Goal: Transaction & Acquisition: Purchase product/service

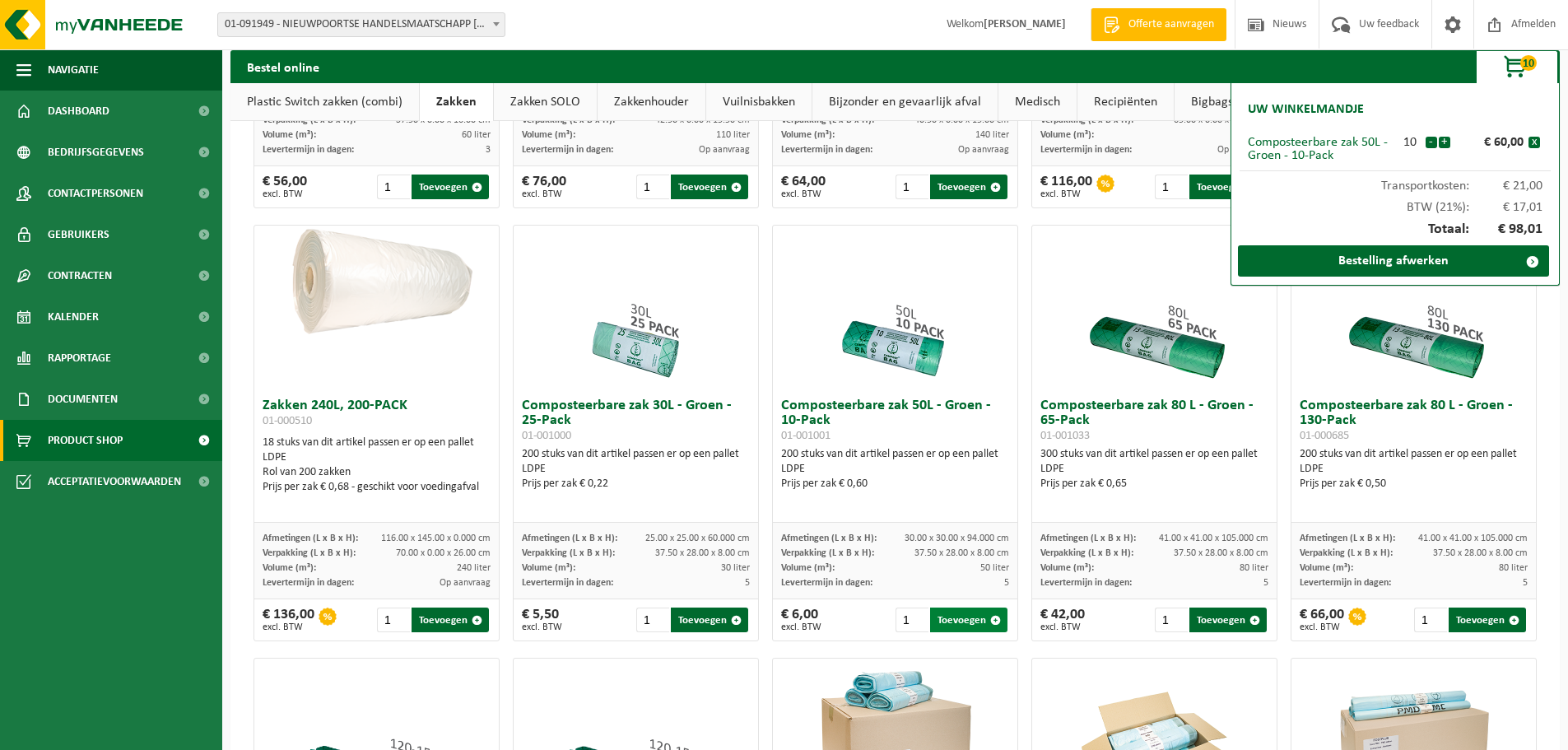
click at [954, 631] on button "Toevoegen" at bounding box center [969, 620] width 77 height 25
click at [1429, 144] on button "-" at bounding box center [1431, 143] width 12 height 12
click at [1395, 262] on link "Bestelling afwerken" at bounding box center [1393, 261] width 311 height 32
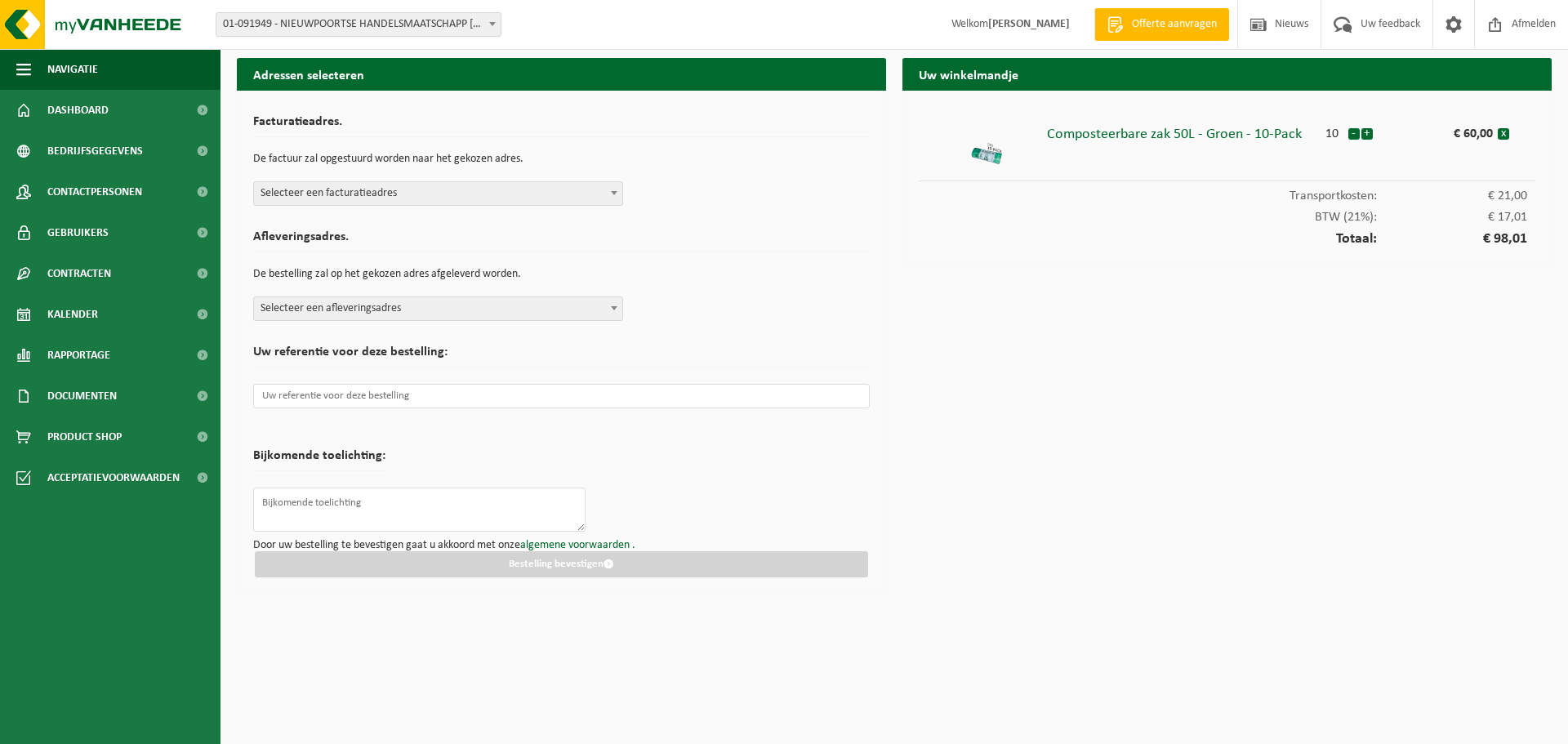
click at [613, 195] on span at bounding box center [614, 193] width 16 height 21
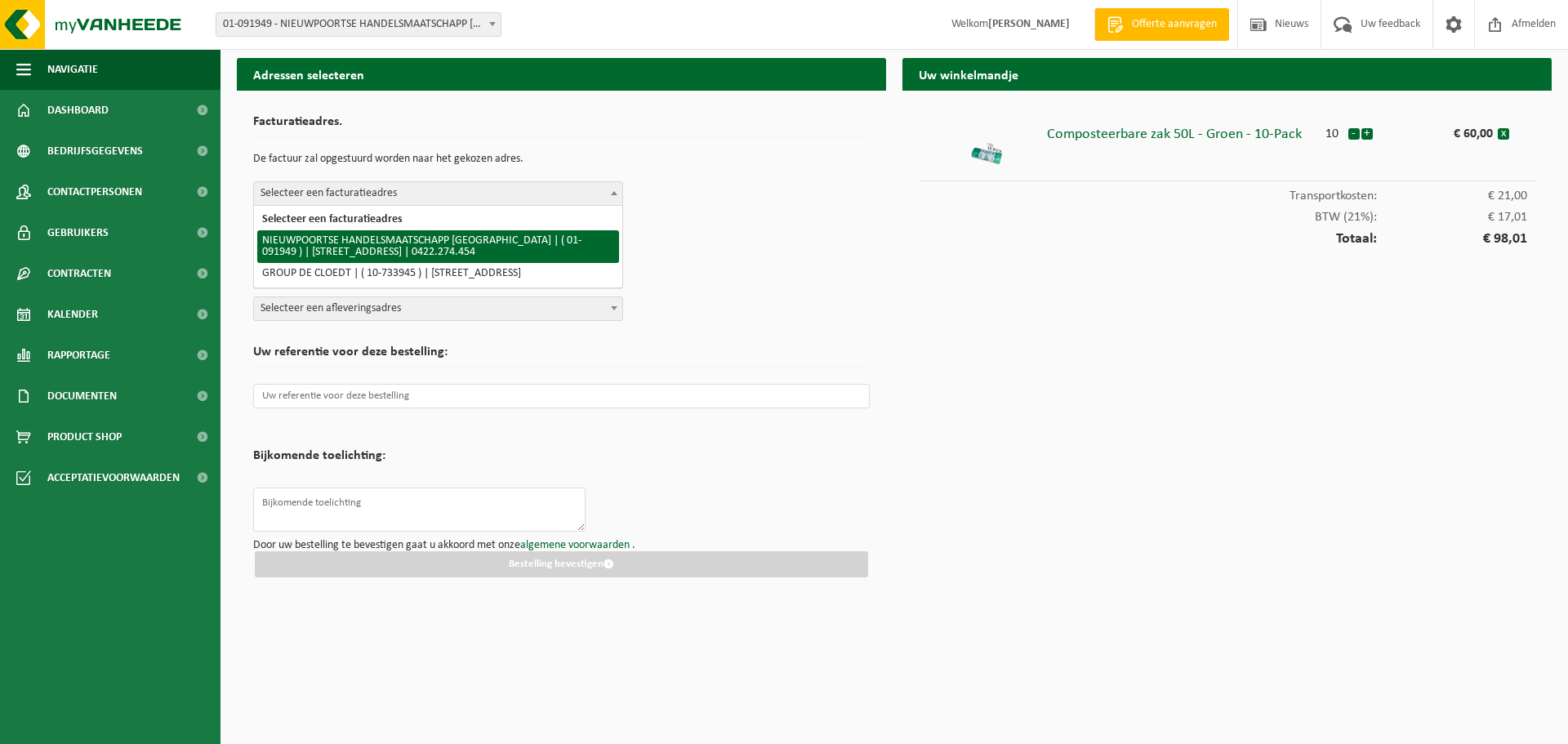
select select "11758"
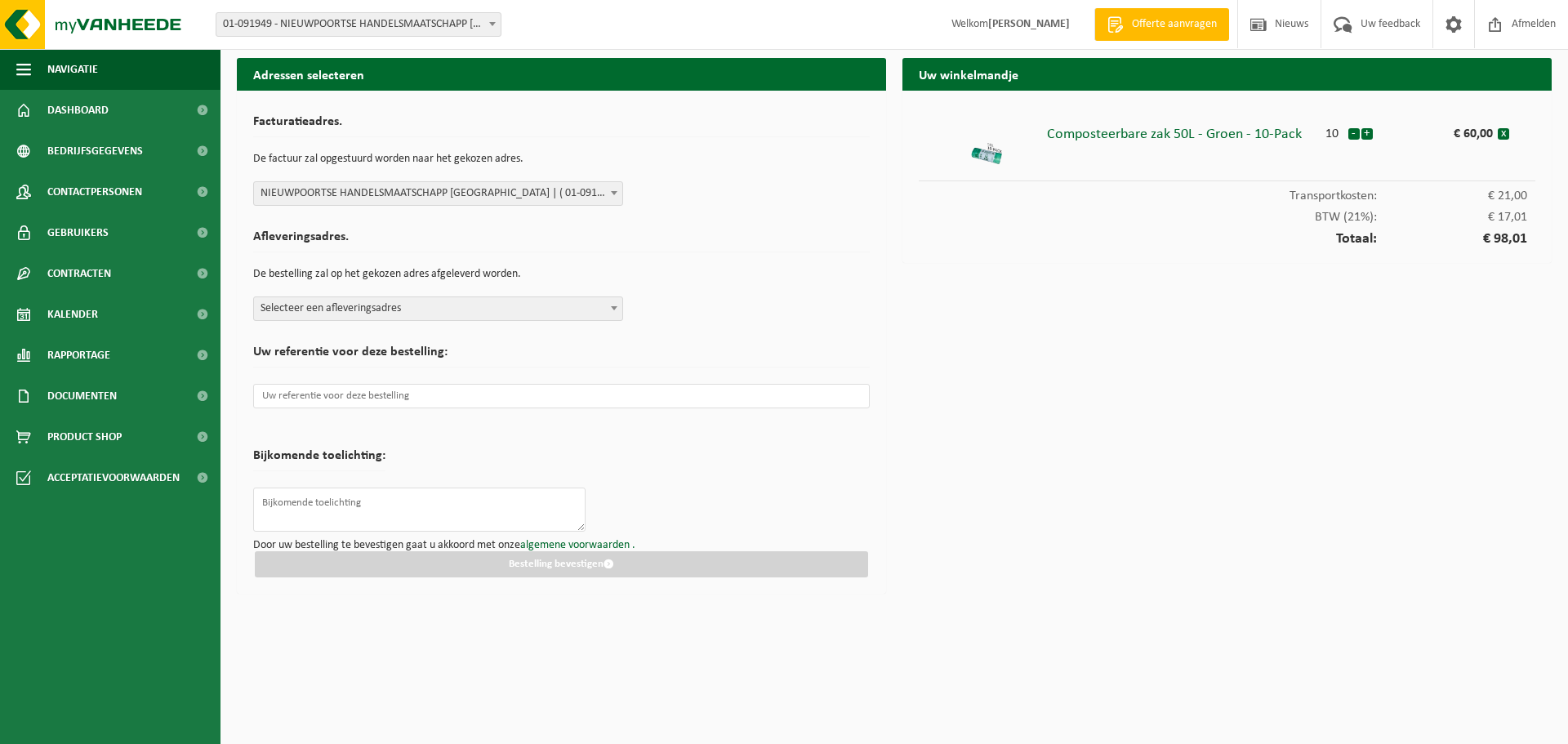
click at [616, 306] on span at bounding box center [614, 308] width 16 height 21
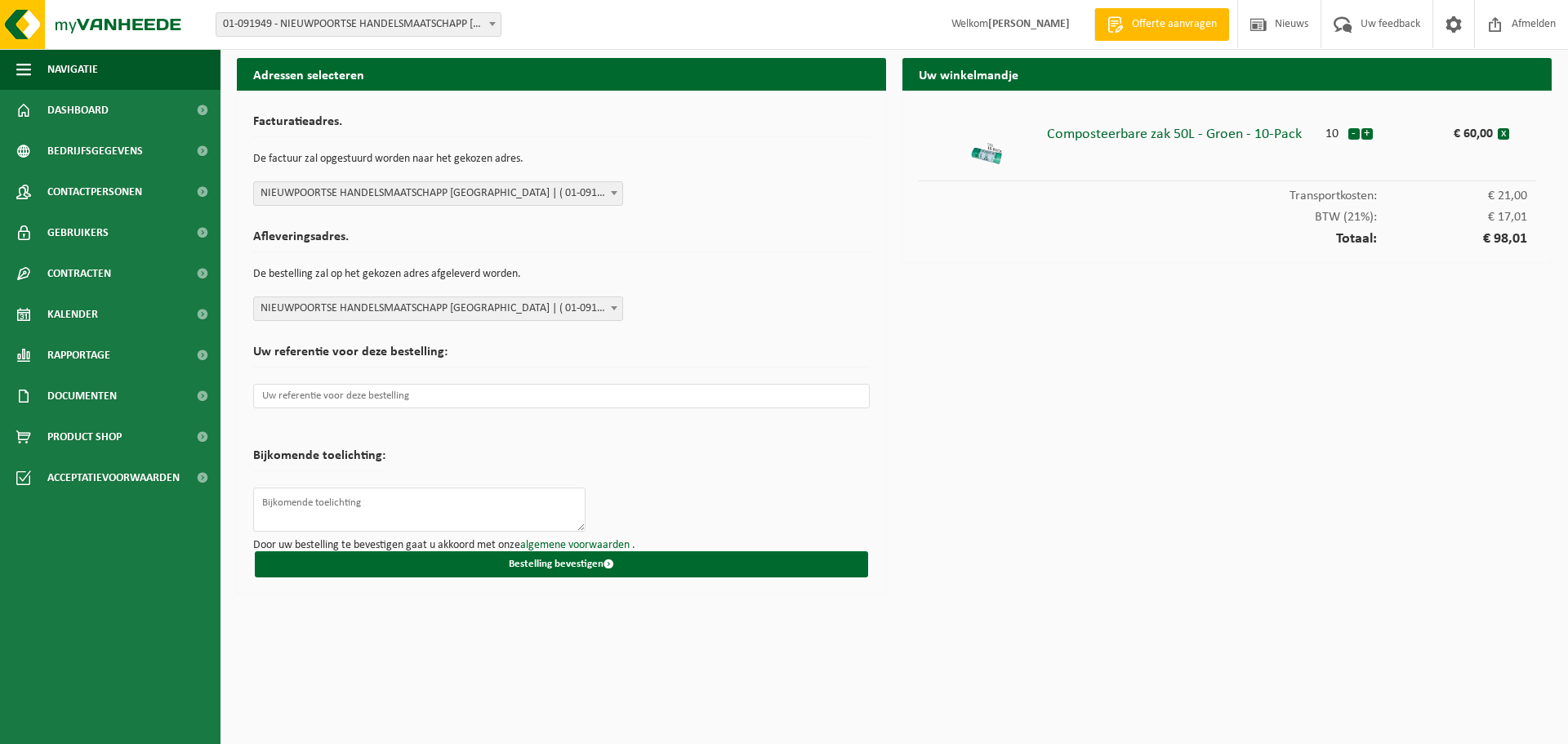
select select "11758"
click at [613, 309] on b at bounding box center [614, 308] width 7 height 4
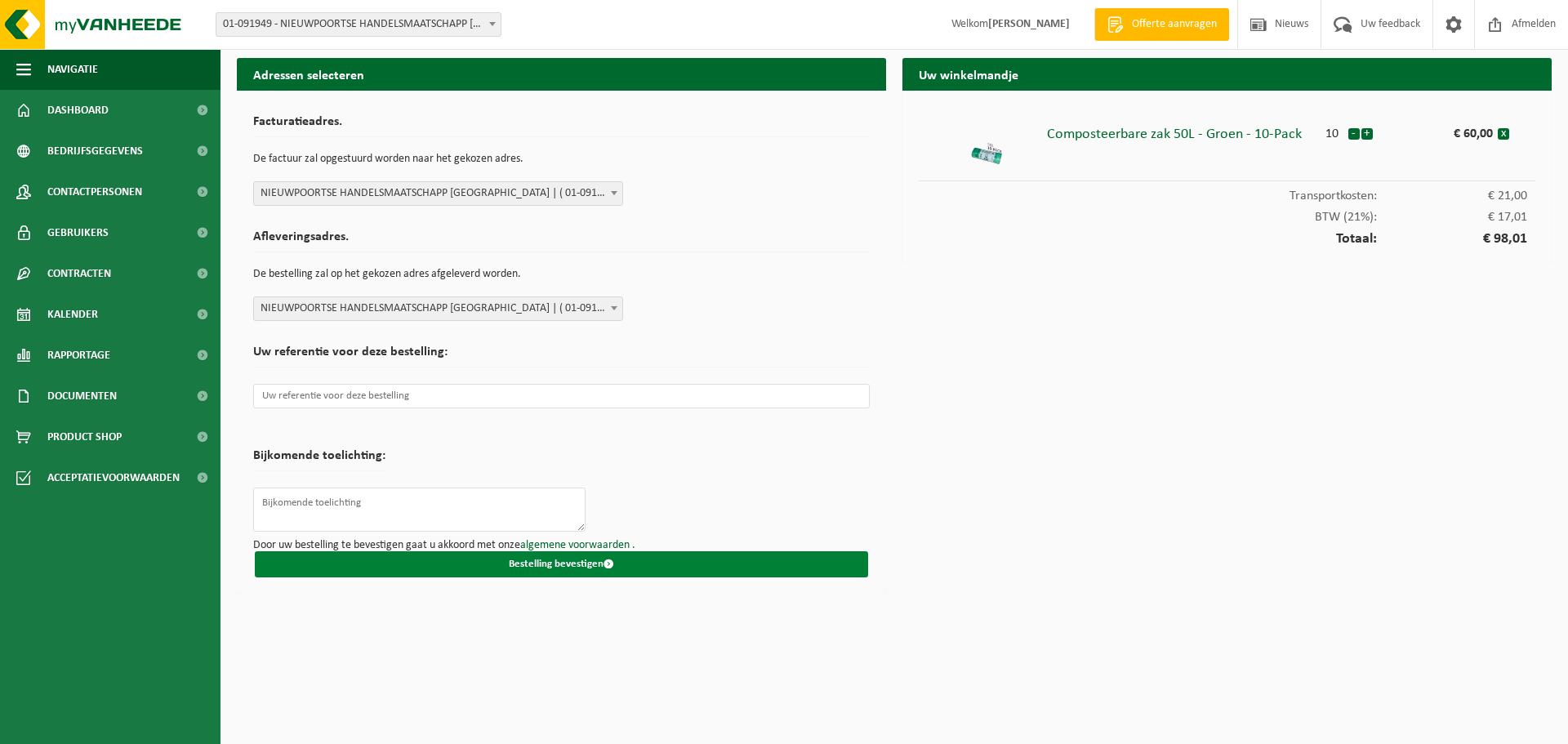
click at [569, 567] on button "Bestelling bevestigen" at bounding box center [561, 564] width 614 height 26
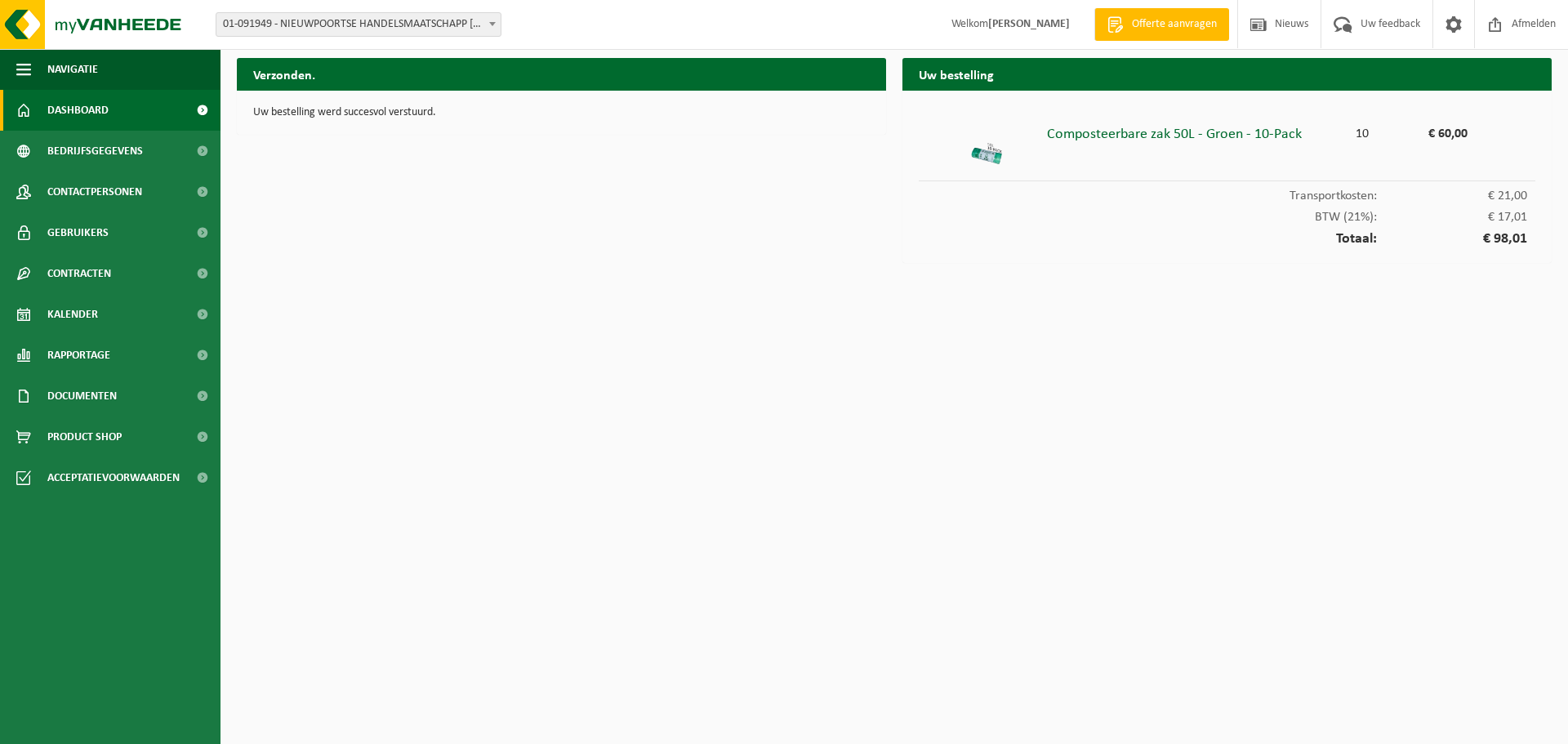
click at [85, 105] on span "Dashboard" at bounding box center [78, 110] width 61 height 41
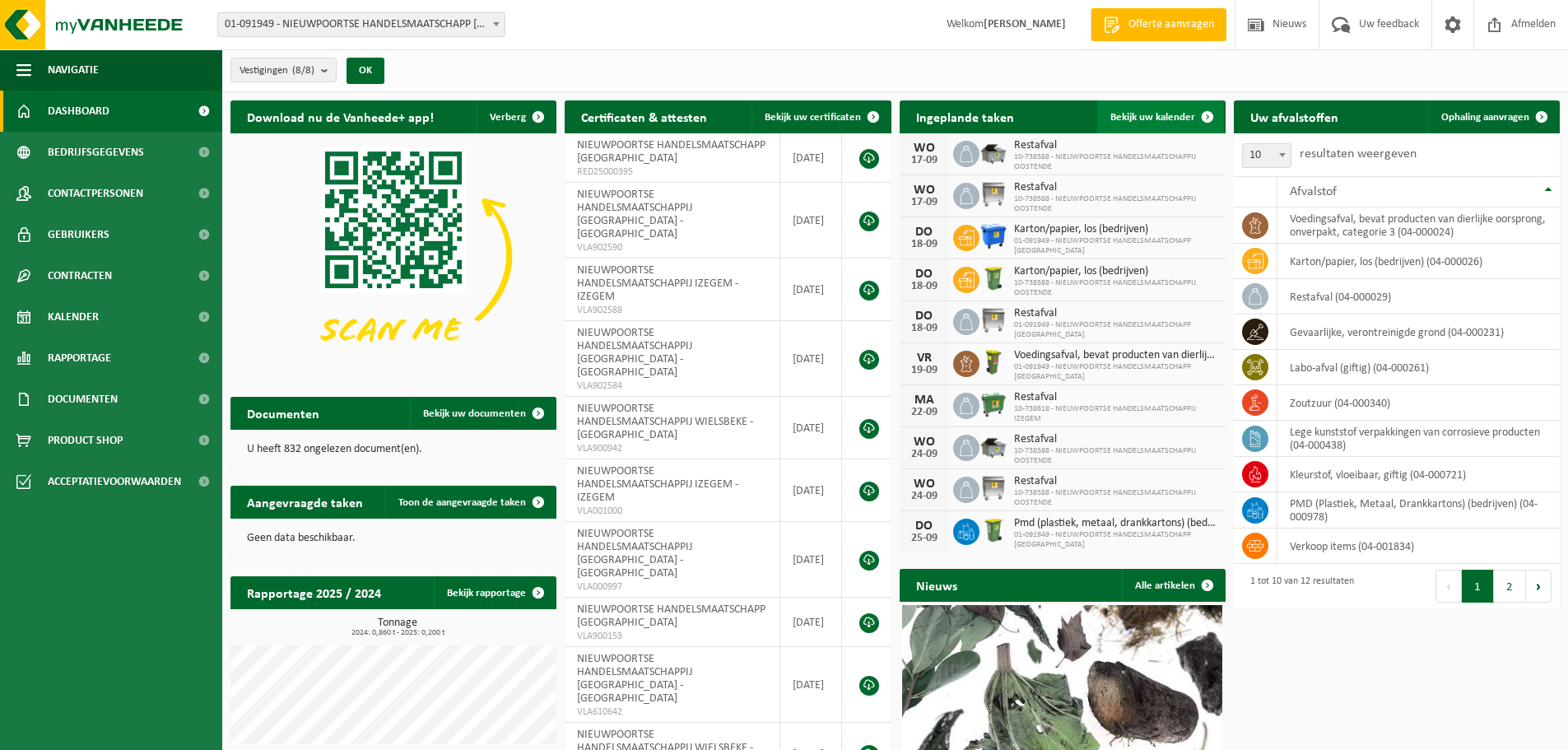
click at [1150, 112] on span "Bekijk uw kalender" at bounding box center [1153, 117] width 85 height 11
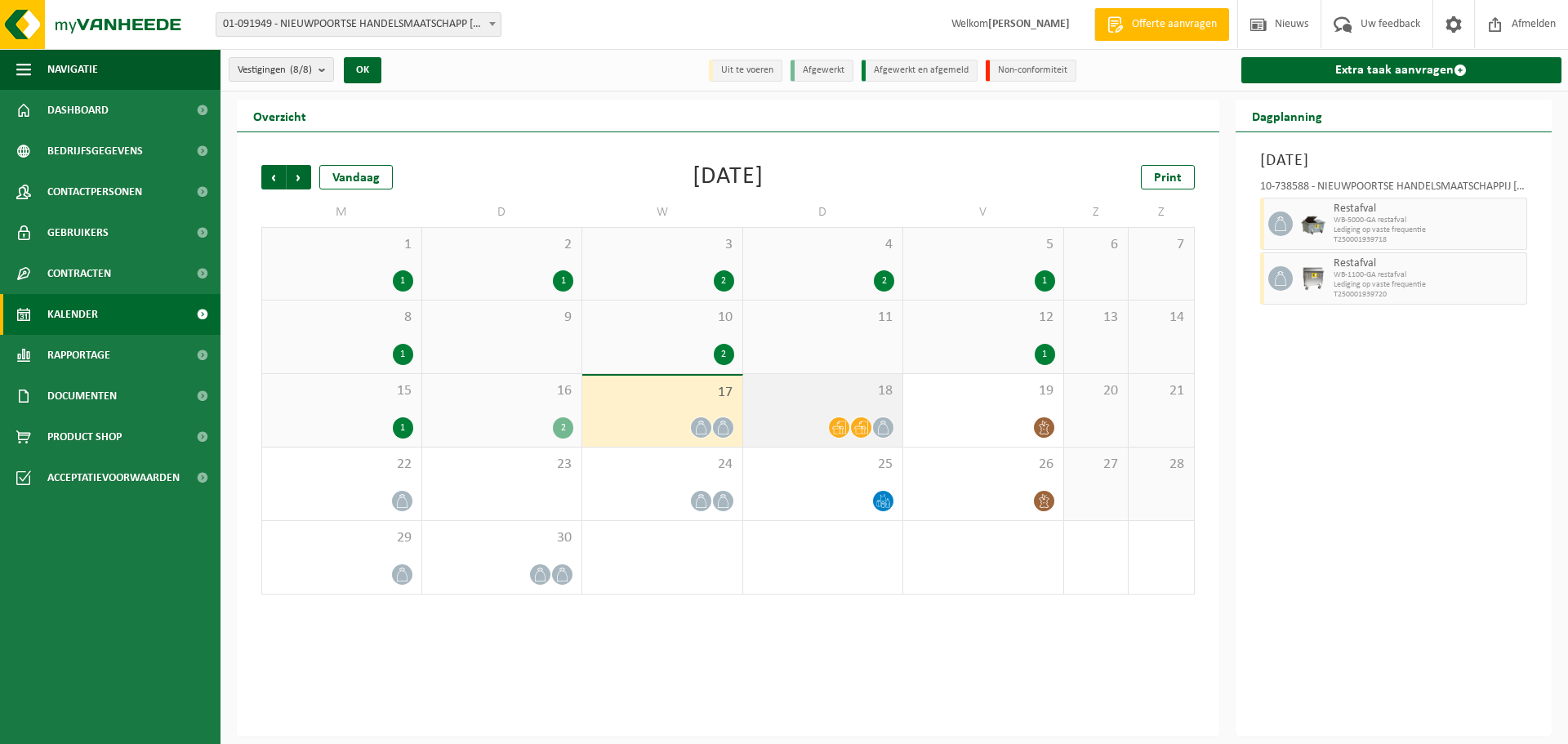
click at [833, 417] on div at bounding box center [838, 428] width 22 height 22
